Goal: Task Accomplishment & Management: Use online tool/utility

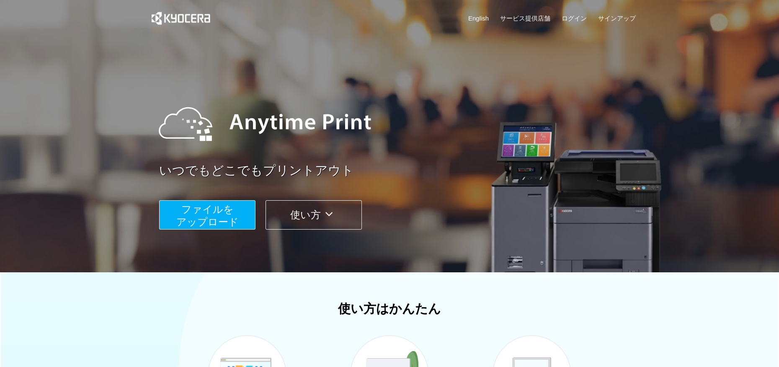
click at [221, 218] on span "ファイルを ​​アップロード" at bounding box center [207, 216] width 62 height 24
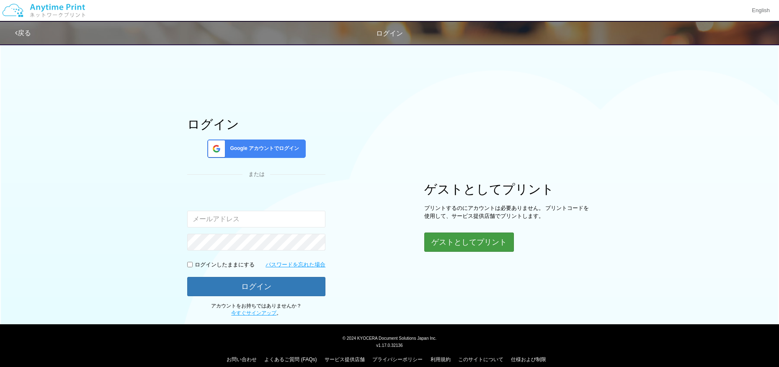
click at [457, 244] on button "ゲストとしてプリント" at bounding box center [469, 242] width 90 height 19
click at [465, 243] on button "ゲストとしてプリント" at bounding box center [469, 242] width 90 height 19
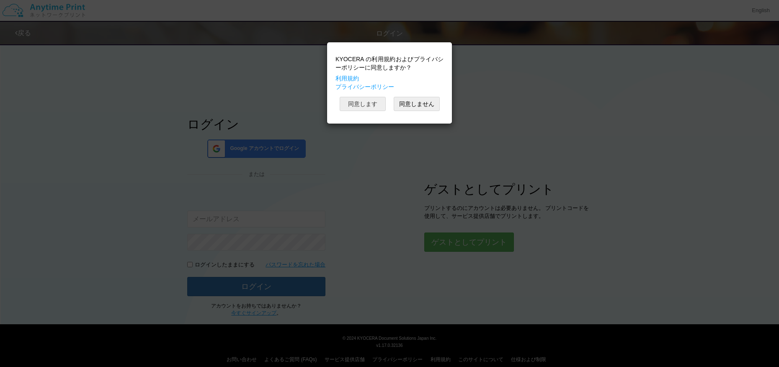
click at [379, 103] on button "同意します" at bounding box center [363, 104] width 46 height 14
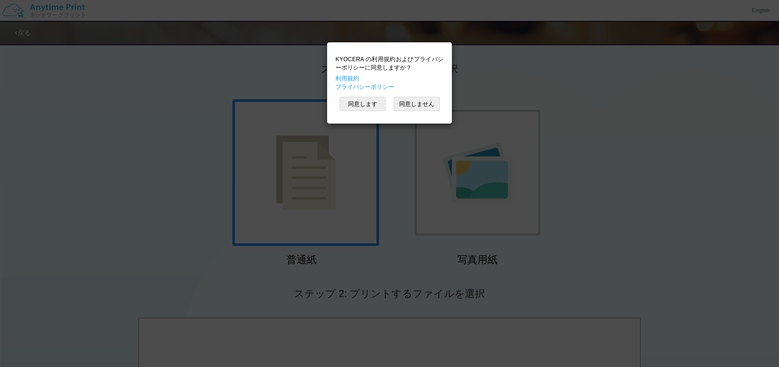
scroll to position [2, 0]
click at [369, 101] on button "同意します" at bounding box center [363, 104] width 46 height 14
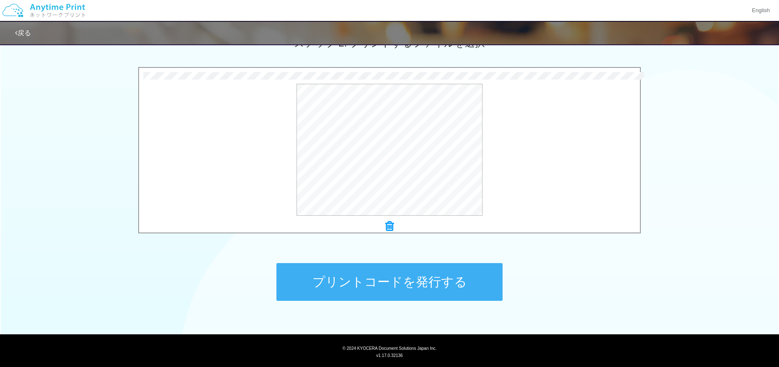
scroll to position [246, 0]
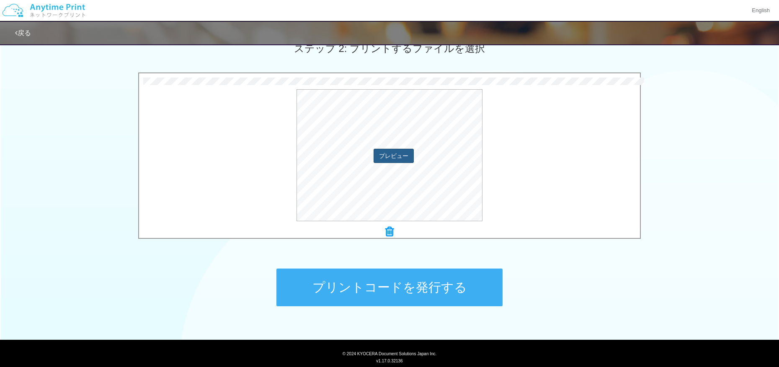
click at [403, 155] on button "プレビュー" at bounding box center [394, 156] width 40 height 14
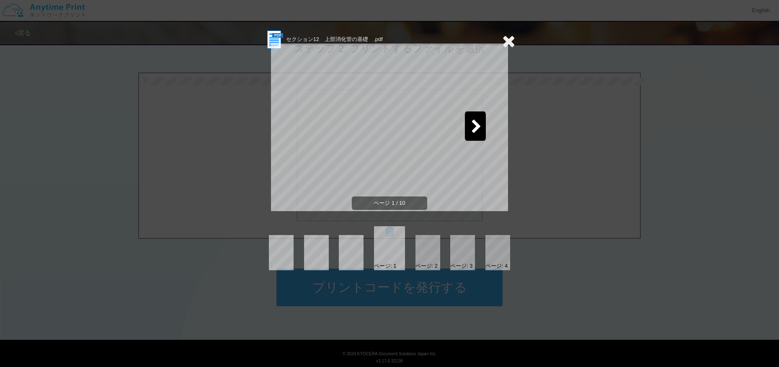
click at [474, 126] on icon at bounding box center [476, 127] width 10 height 15
click at [513, 38] on icon at bounding box center [508, 41] width 13 height 17
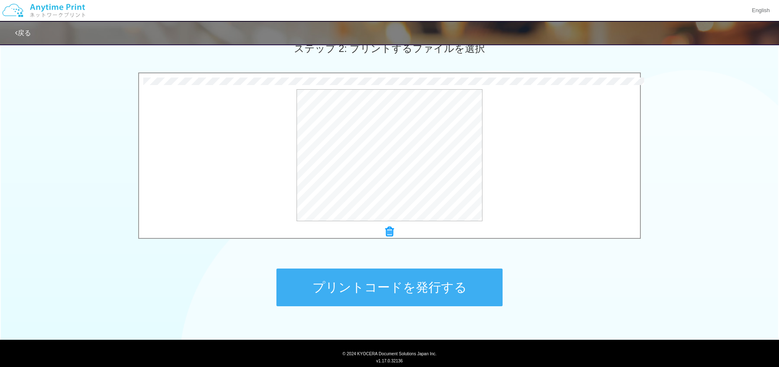
click at [380, 280] on button "プリントコードを発行する" at bounding box center [390, 288] width 226 height 38
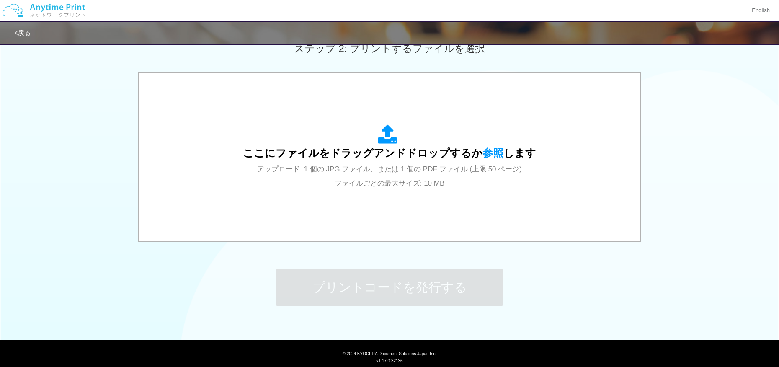
scroll to position [0, 0]
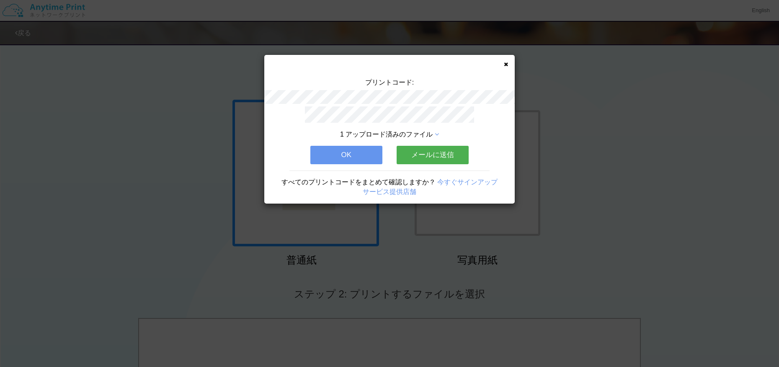
click at [347, 155] on button "OK" at bounding box center [346, 155] width 72 height 18
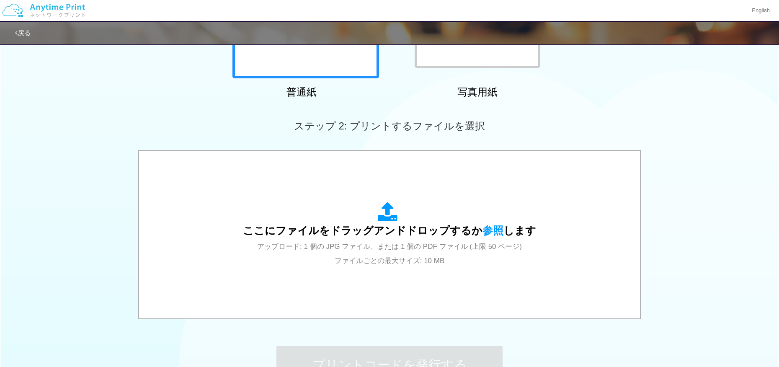
scroll to position [195, 0]
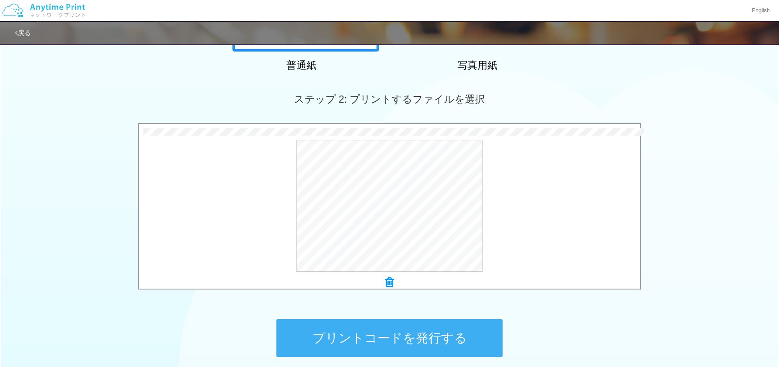
click at [384, 330] on button "プリントコードを発行する" at bounding box center [390, 338] width 226 height 38
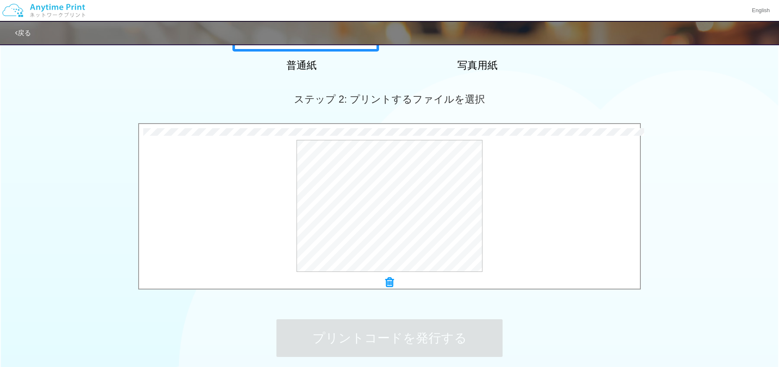
scroll to position [0, 0]
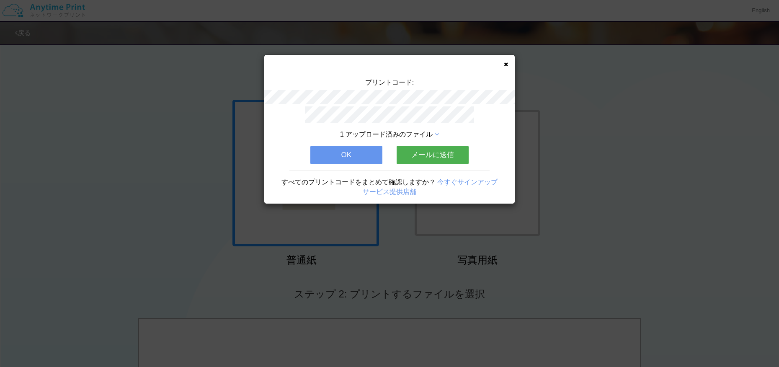
click at [505, 63] on icon at bounding box center [506, 64] width 4 height 5
